Goal: Navigation & Orientation: Find specific page/section

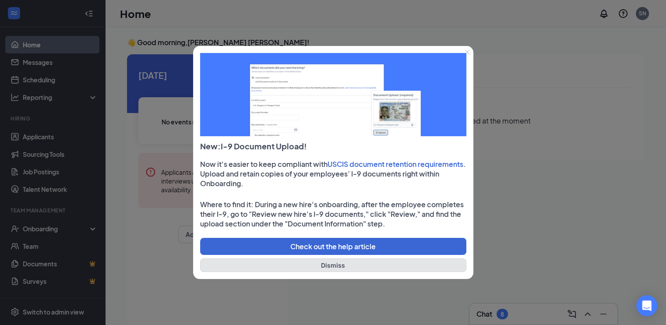
click at [334, 265] on button "Dismiss" at bounding box center [333, 265] width 266 height 14
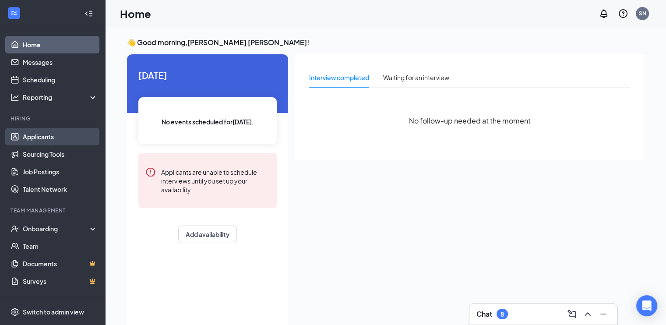
click at [52, 138] on link "Applicants" at bounding box center [60, 137] width 75 height 18
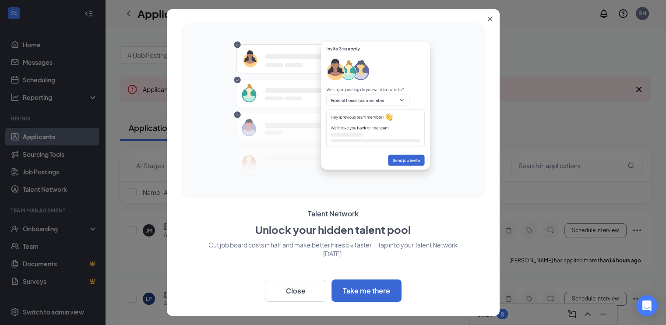
click at [491, 16] on icon "Close" at bounding box center [489, 18] width 5 height 5
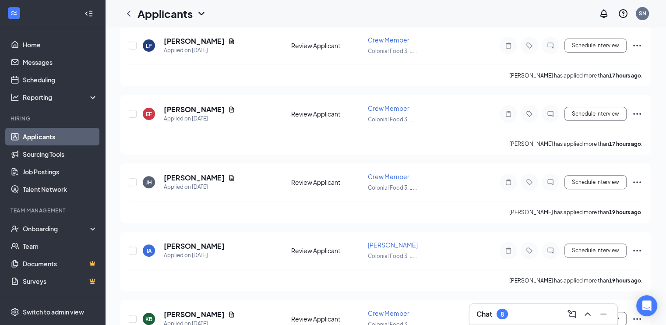
scroll to position [10, 0]
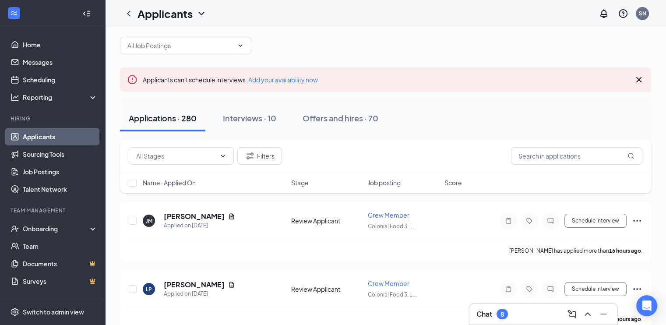
click at [82, 14] on icon "Collapse" at bounding box center [86, 13] width 9 height 9
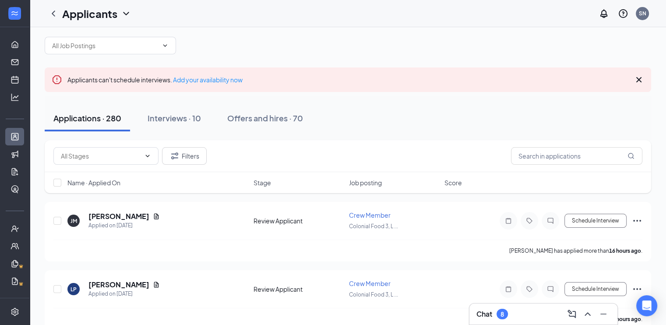
click at [14, 29] on ul "Home Messages Scheduling Hiring Applicants Sourcing Tools Job Postings Talent N…" at bounding box center [14, 179] width 29 height 305
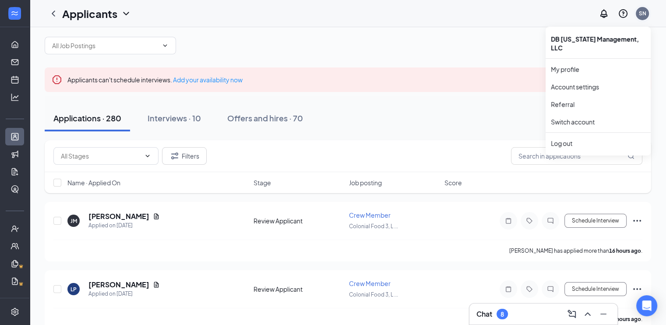
click at [645, 7] on div "SN" at bounding box center [642, 14] width 18 height 18
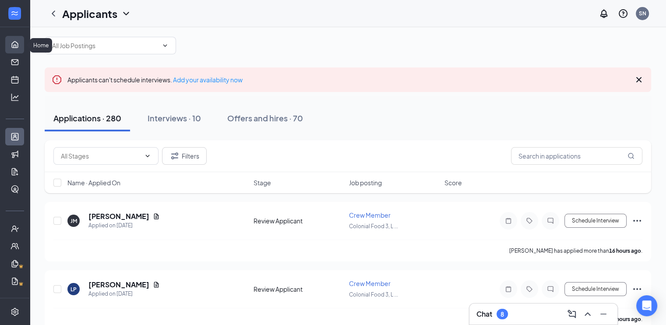
click at [23, 41] on link "Home" at bounding box center [27, 45] width 9 height 18
